Goal: Task Accomplishment & Management: Manage account settings

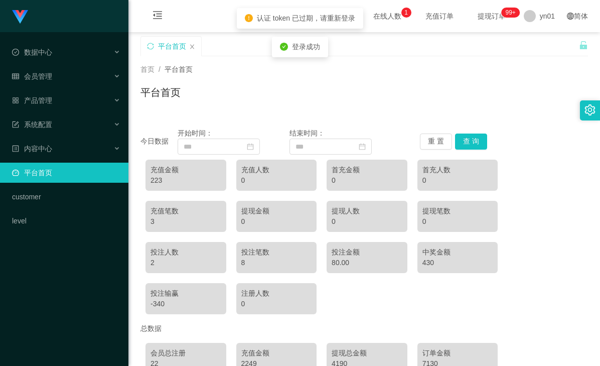
scroll to position [101, 0]
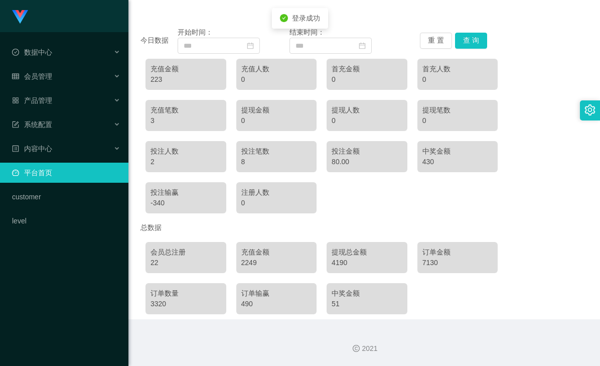
click at [244, 264] on div "2249" at bounding box center [276, 262] width 71 height 11
click at [247, 263] on div "2249" at bounding box center [276, 262] width 71 height 11
click at [332, 263] on div "4190" at bounding box center [367, 262] width 71 height 11
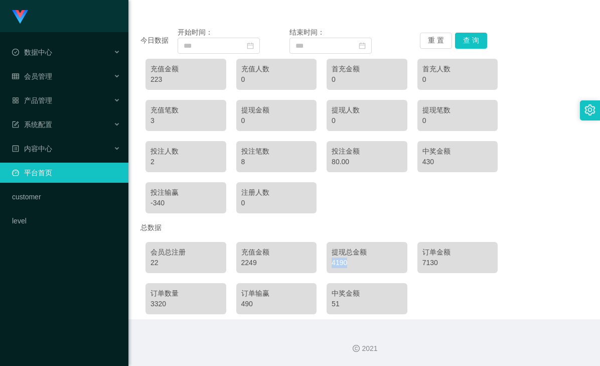
click at [332, 263] on div "4190" at bounding box center [367, 262] width 71 height 11
click at [426, 261] on div "7130" at bounding box center [457, 262] width 71 height 11
click at [334, 266] on div "4190" at bounding box center [367, 262] width 71 height 11
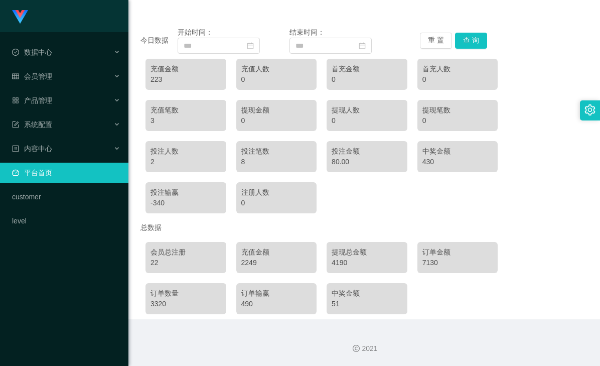
click at [242, 263] on div "2249" at bounding box center [276, 262] width 71 height 11
click at [152, 308] on div "3320" at bounding box center [185, 303] width 71 height 11
click at [154, 308] on div "3320" at bounding box center [185, 303] width 71 height 11
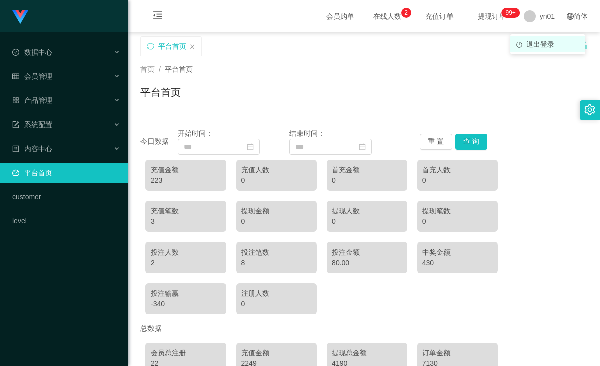
click at [540, 41] on span "退出登录" at bounding box center [540, 44] width 28 height 8
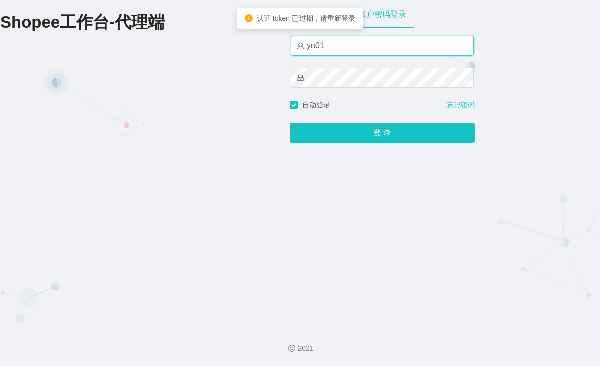
click at [331, 48] on input "yn01" at bounding box center [382, 46] width 183 height 20
click at [331, 50] on input "yn01" at bounding box center [382, 46] width 183 height 20
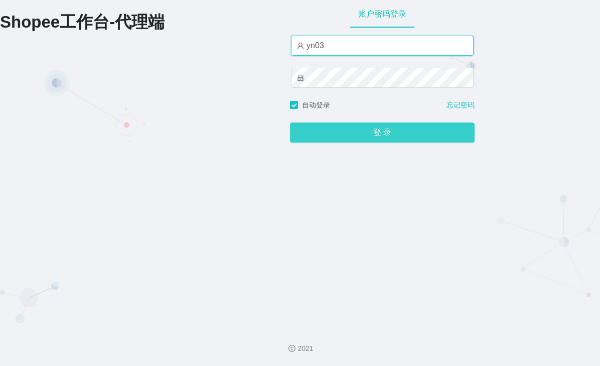
type input "yn03"
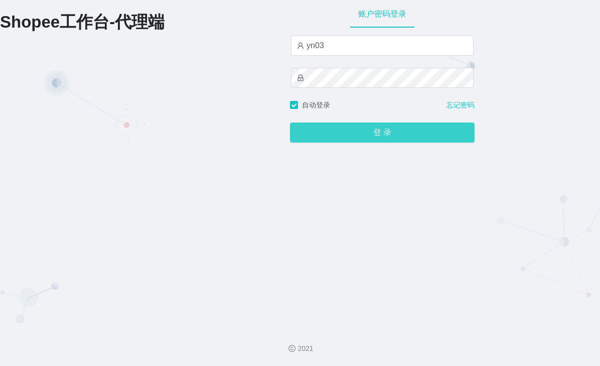
click at [389, 133] on button "登 录" at bounding box center [382, 132] width 185 height 20
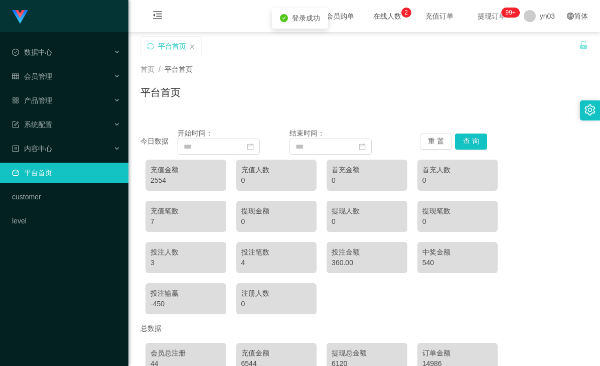
scroll to position [101, 0]
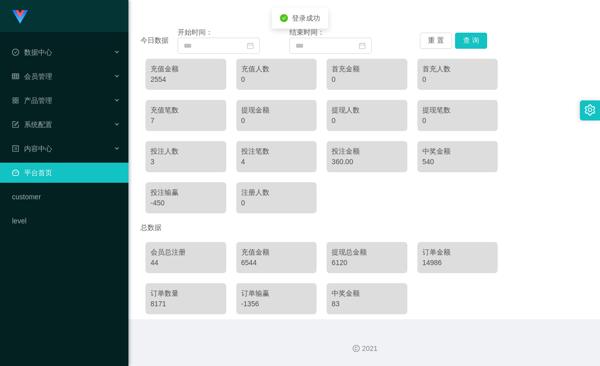
click at [245, 264] on div "6544" at bounding box center [276, 262] width 71 height 11
click at [248, 263] on div "6544" at bounding box center [276, 262] width 71 height 11
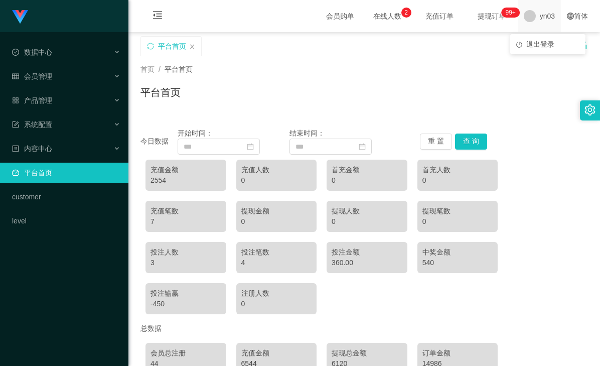
click at [544, 18] on span "yn03" at bounding box center [547, 16] width 15 height 32
click at [542, 43] on span "退出登录" at bounding box center [540, 44] width 28 height 8
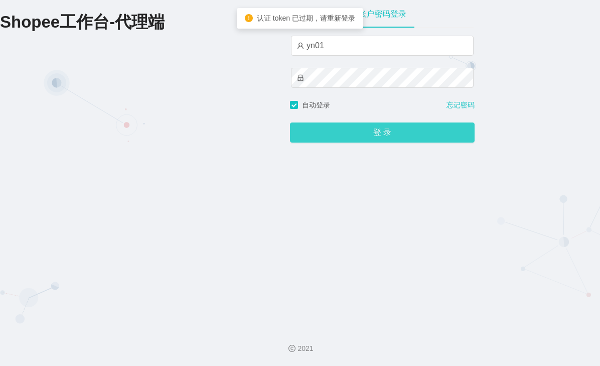
click at [375, 137] on button "登 录" at bounding box center [382, 132] width 185 height 20
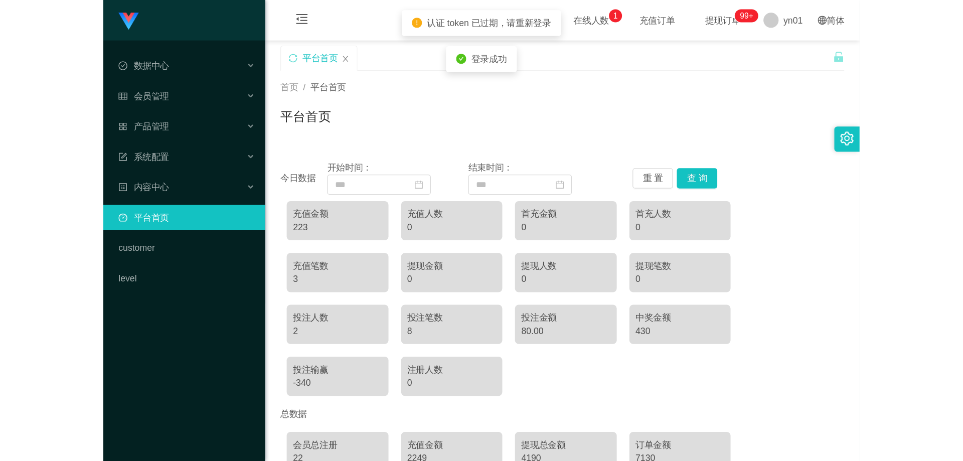
scroll to position [101, 0]
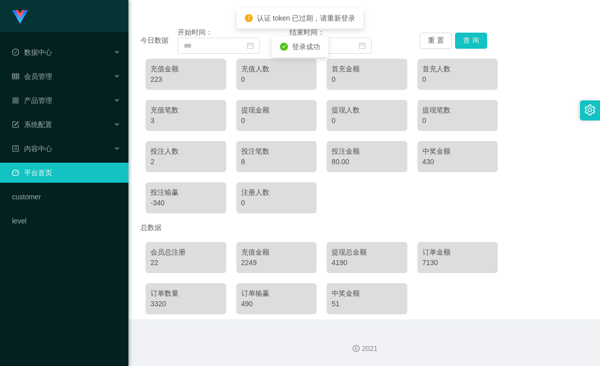
click at [71, 66] on ul "数据中心 会员管理 产品管理 系统配置 内容中心 平台首页 customer level" at bounding box center [64, 136] width 128 height 209
click at [66, 72] on div "会员管理" at bounding box center [64, 76] width 128 height 20
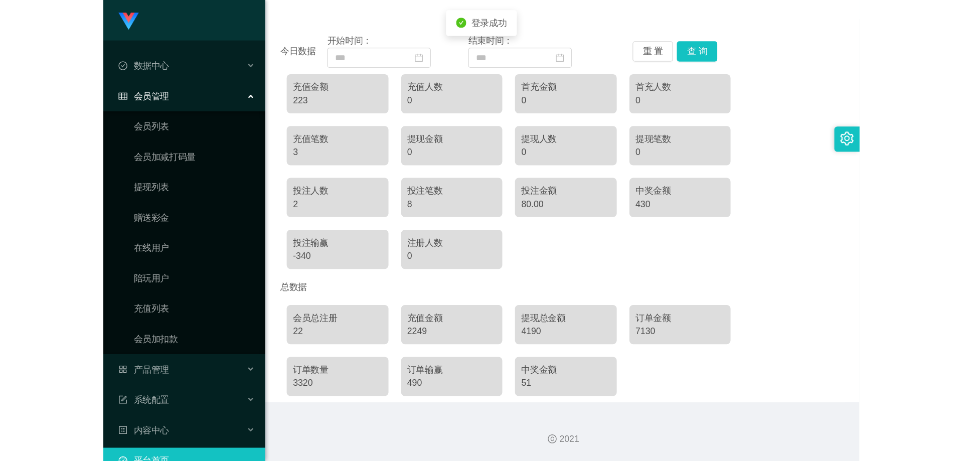
scroll to position [0, 0]
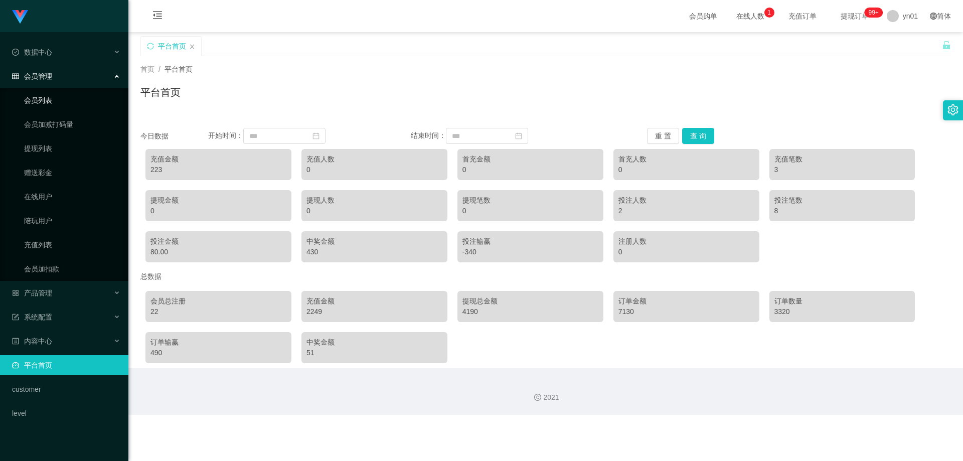
drag, startPoint x: 54, startPoint y: 100, endPoint x: 69, endPoint y: 109, distance: 17.1
click at [54, 100] on link "会员列表" at bounding box center [72, 100] width 96 height 20
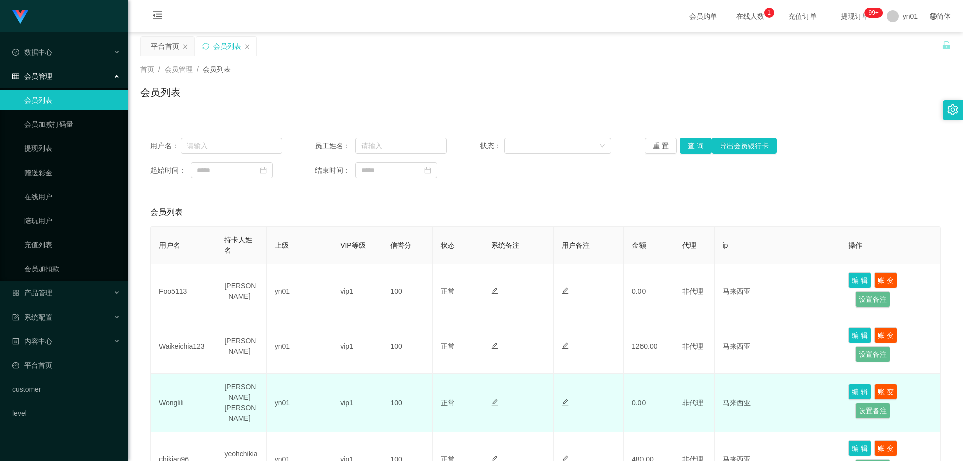
scroll to position [50, 0]
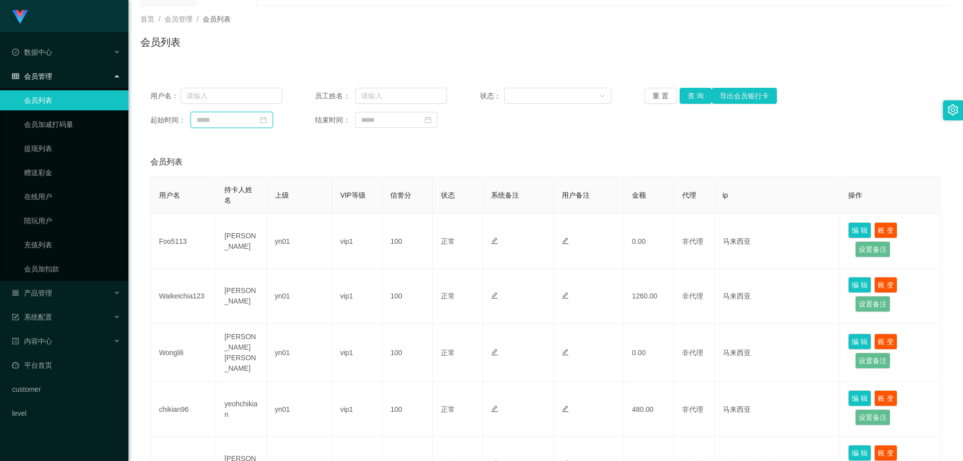
click at [252, 119] on input at bounding box center [232, 120] width 82 height 16
click at [206, 219] on div "22" at bounding box center [206, 220] width 12 height 12
type input "**********"
click at [398, 120] on input at bounding box center [396, 120] width 82 height 16
click at [366, 219] on div "22" at bounding box center [369, 220] width 12 height 12
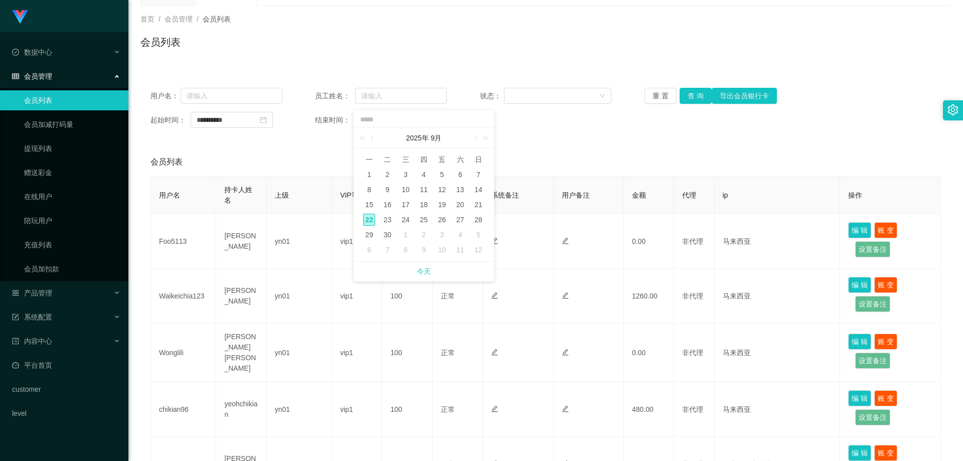
type input "**********"
click at [599, 96] on button "查 询" at bounding box center [696, 96] width 32 height 16
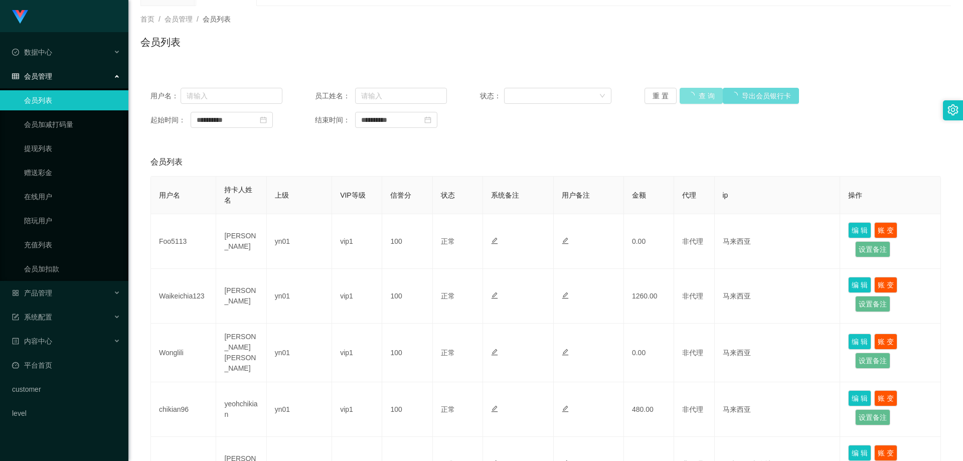
scroll to position [0, 0]
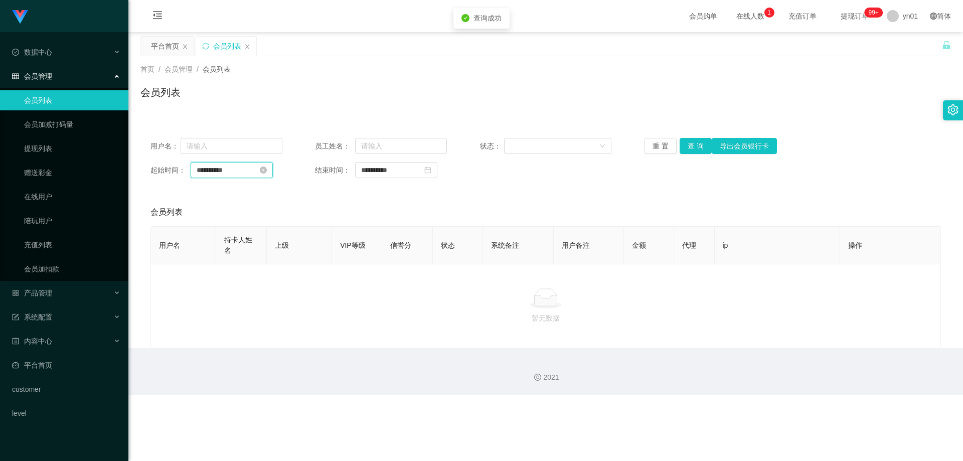
click at [225, 171] on input "**********" at bounding box center [232, 170] width 82 height 16
click at [316, 257] on div "21" at bounding box center [315, 255] width 12 height 12
type input "**********"
click at [599, 146] on button "查 询" at bounding box center [696, 146] width 32 height 16
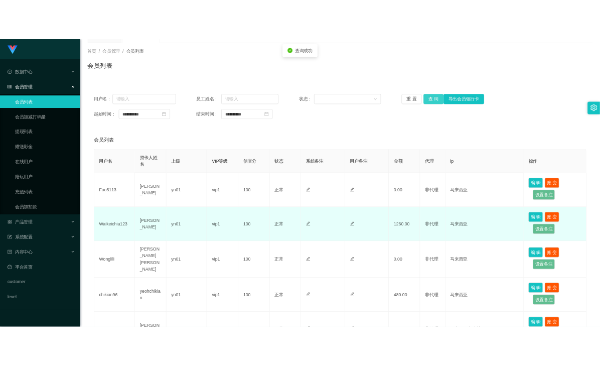
scroll to position [150, 0]
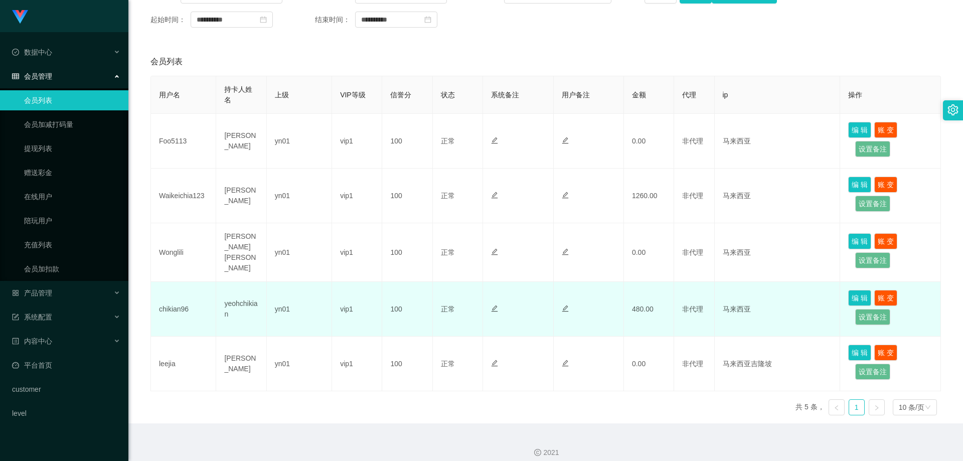
click at [248, 302] on td "yeohchikian" at bounding box center [241, 309] width 50 height 55
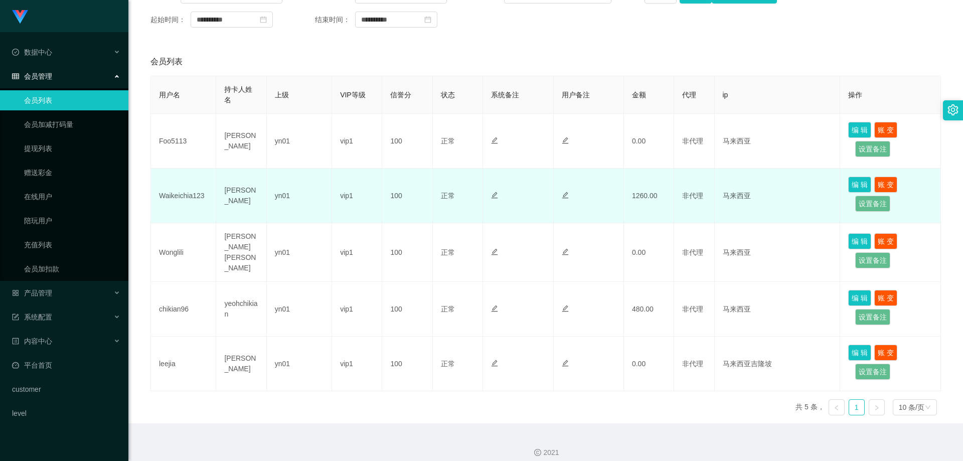
click at [229, 194] on td "[PERSON_NAME]" at bounding box center [241, 196] width 50 height 55
click at [239, 194] on td "[PERSON_NAME]" at bounding box center [241, 196] width 50 height 55
click at [183, 197] on td "Waikeichia123" at bounding box center [183, 196] width 65 height 55
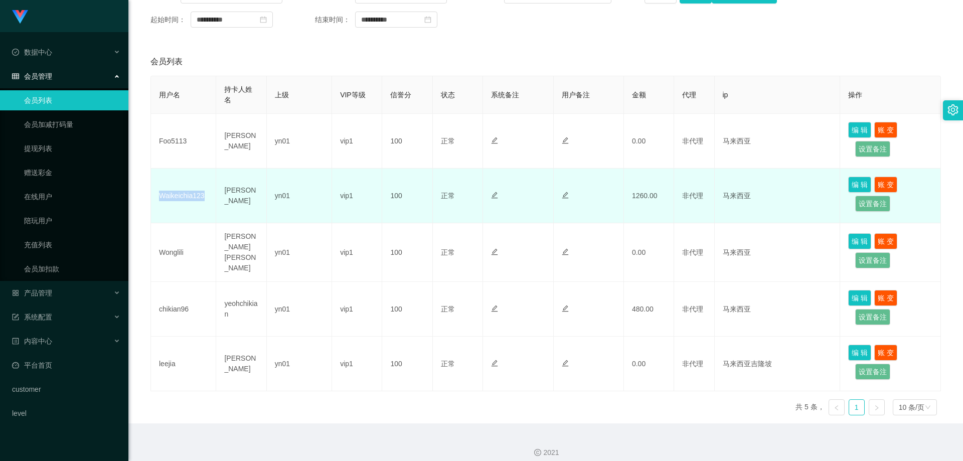
click at [183, 197] on td "Waikeichia123" at bounding box center [183, 196] width 65 height 55
